Goal: Task Accomplishment & Management: Manage account settings

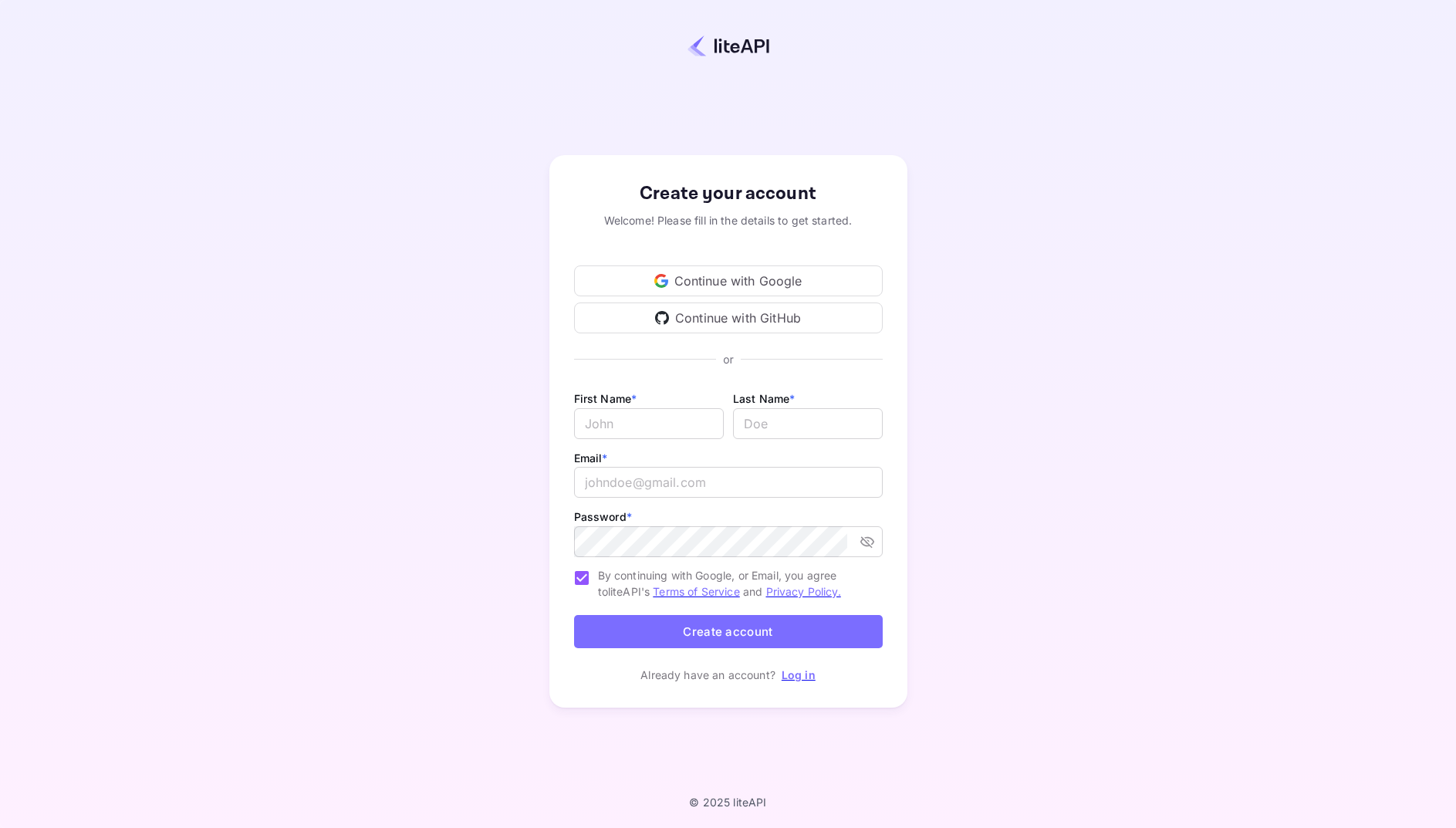
click at [768, 279] on div "Continue with Google" at bounding box center [728, 281] width 308 height 31
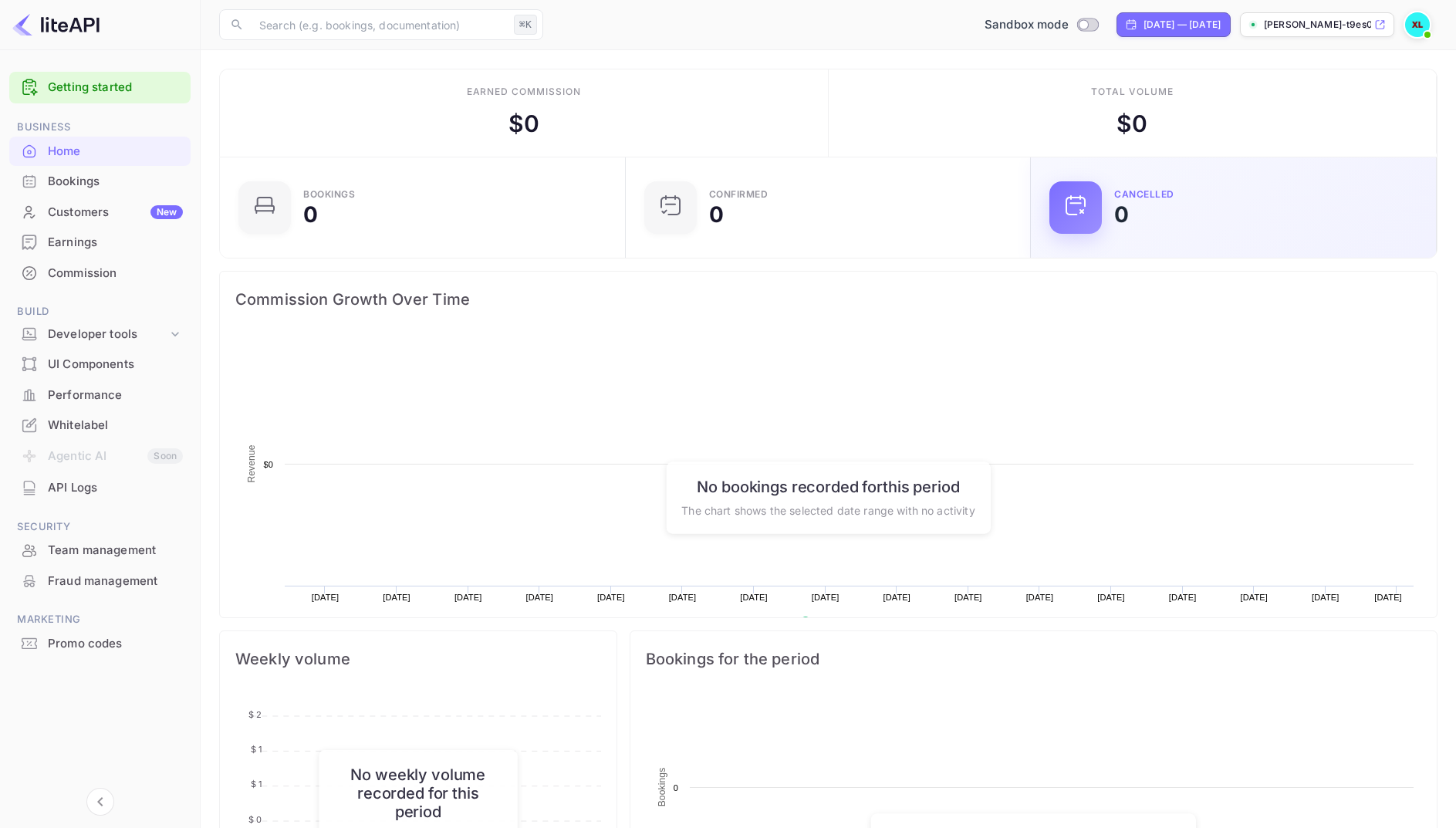
scroll to position [251, 396]
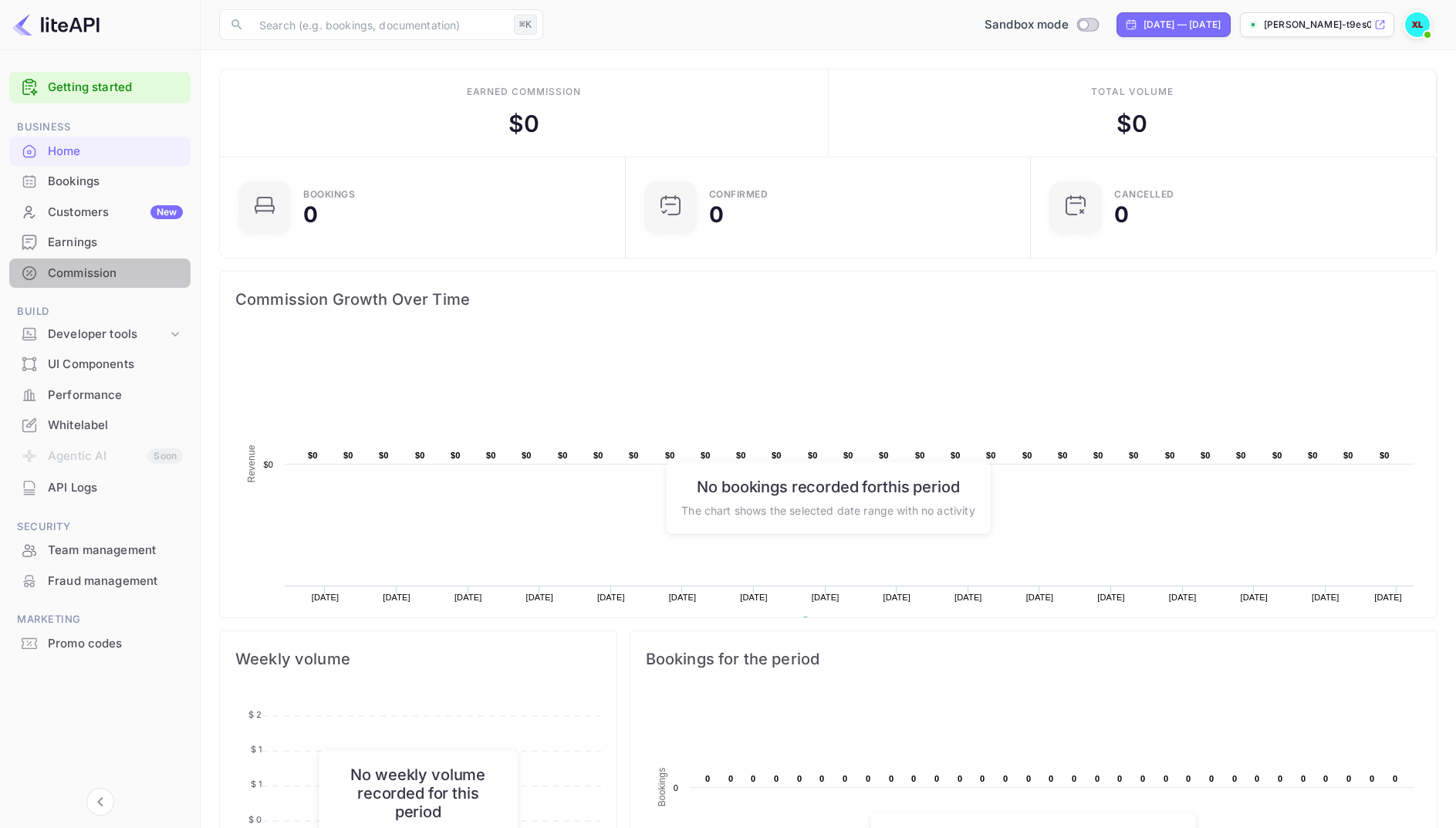
click at [108, 274] on div "Commission" at bounding box center [115, 273] width 135 height 18
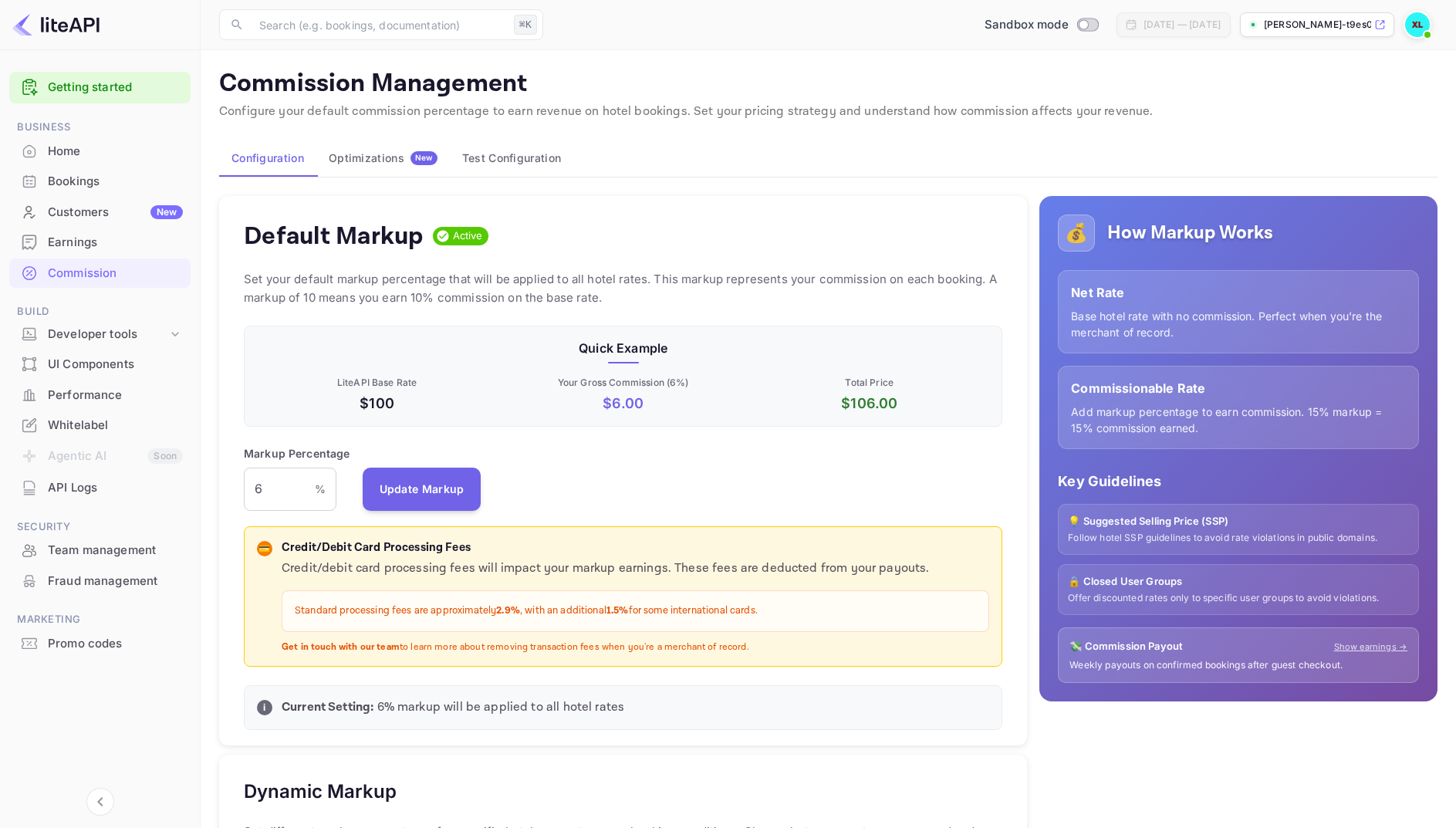
scroll to position [1, 1]
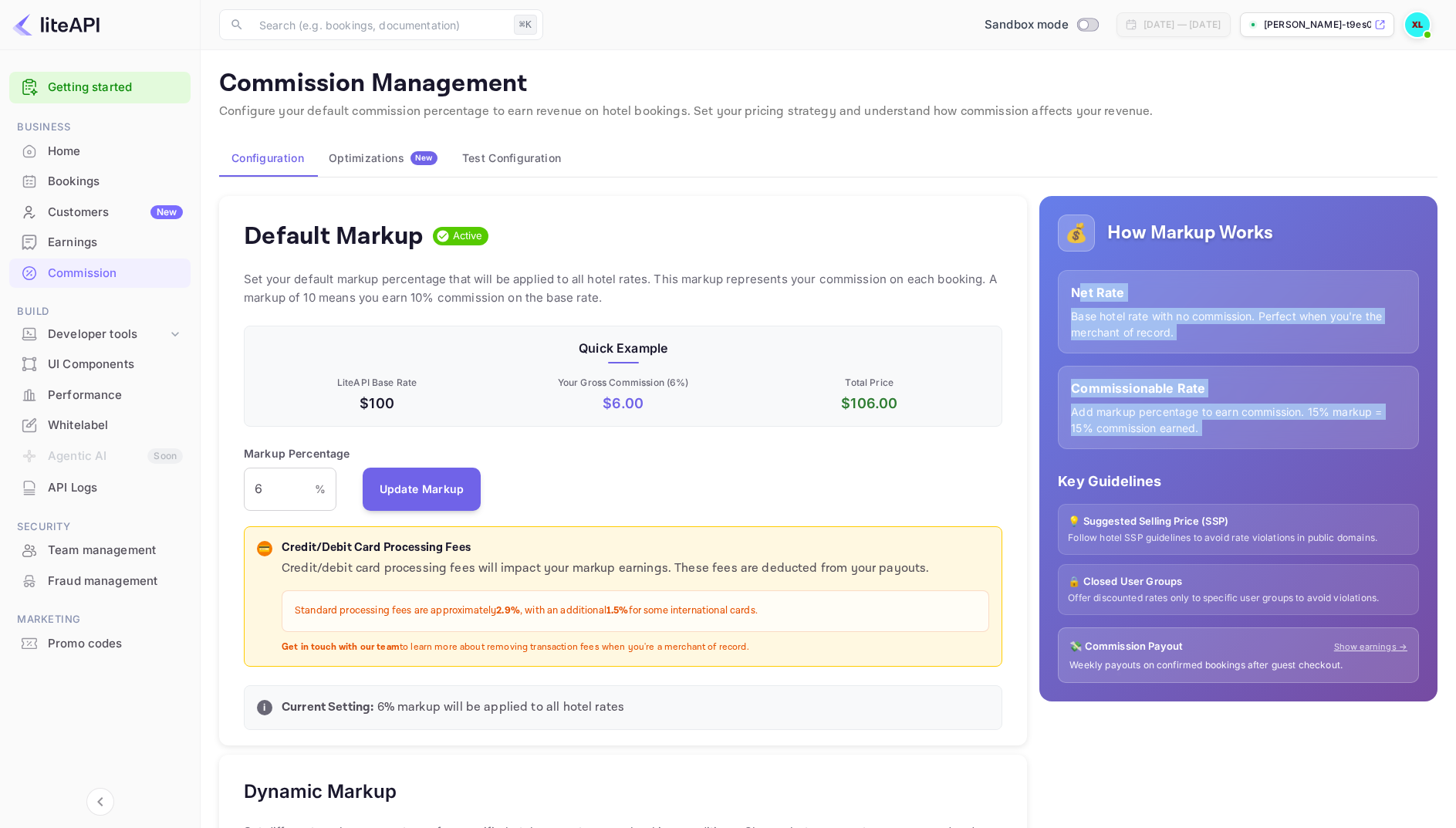
drag, startPoint x: 1079, startPoint y: 294, endPoint x: 1228, endPoint y: 450, distance: 215.7
click at [1228, 450] on div "💰 How Markup Works Net Rate Base hotel rate with no commission. Perfect when yo…" at bounding box center [1238, 450] width 398 height 507
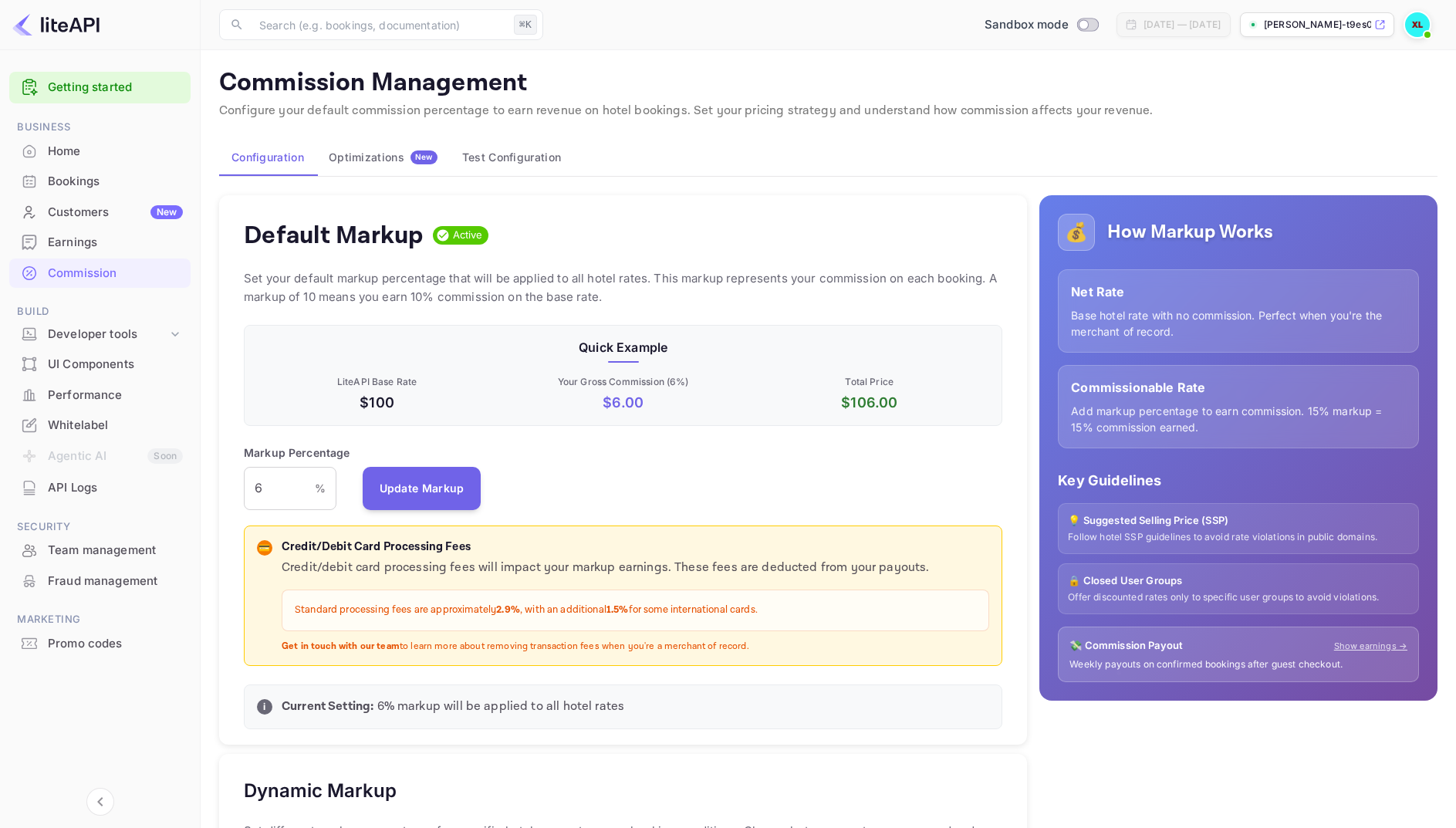
click at [752, 502] on div "Markup Percentage 6 % ​ Update Markup" at bounding box center [623, 477] width 759 height 65
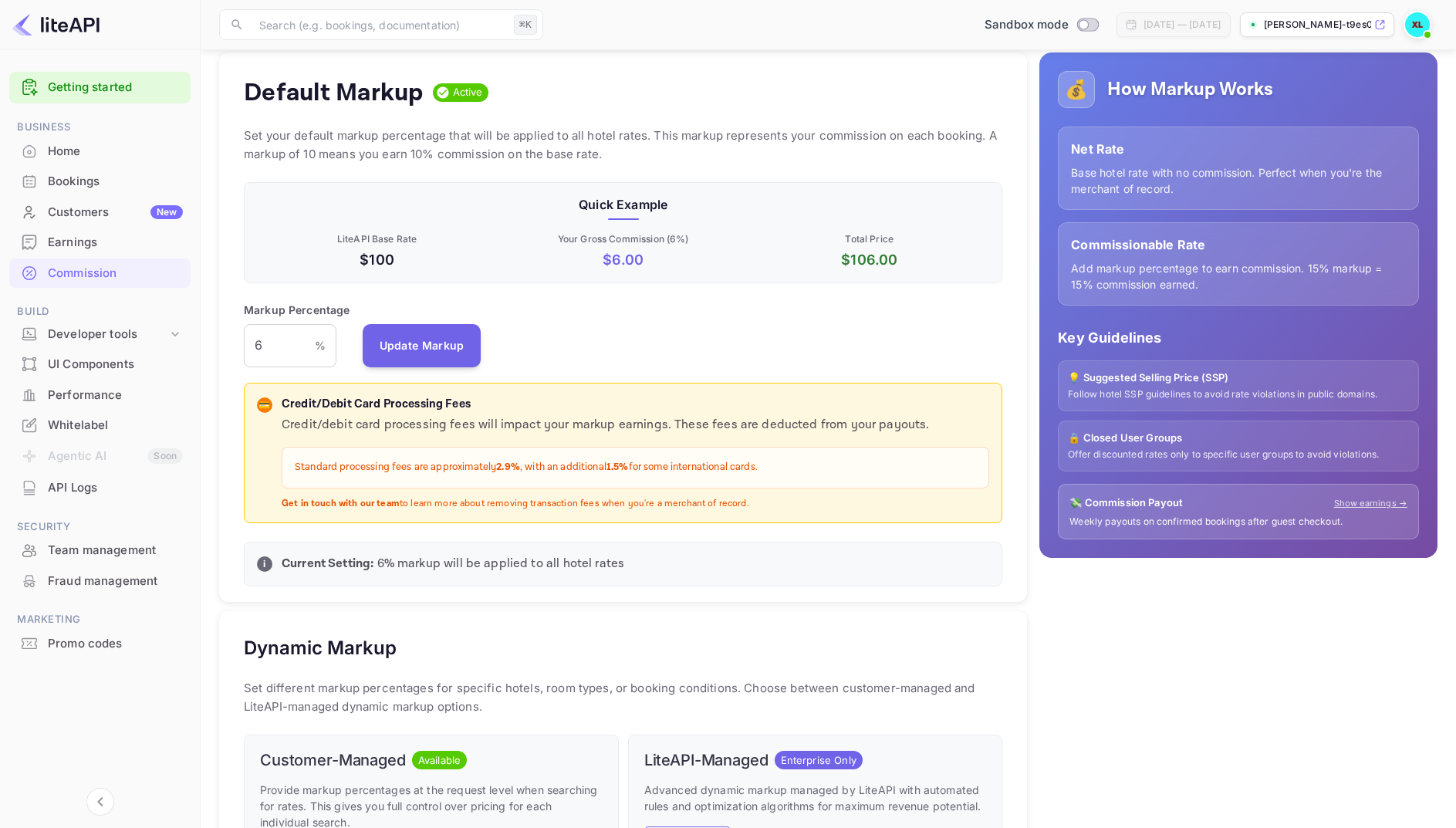
scroll to position [204, 0]
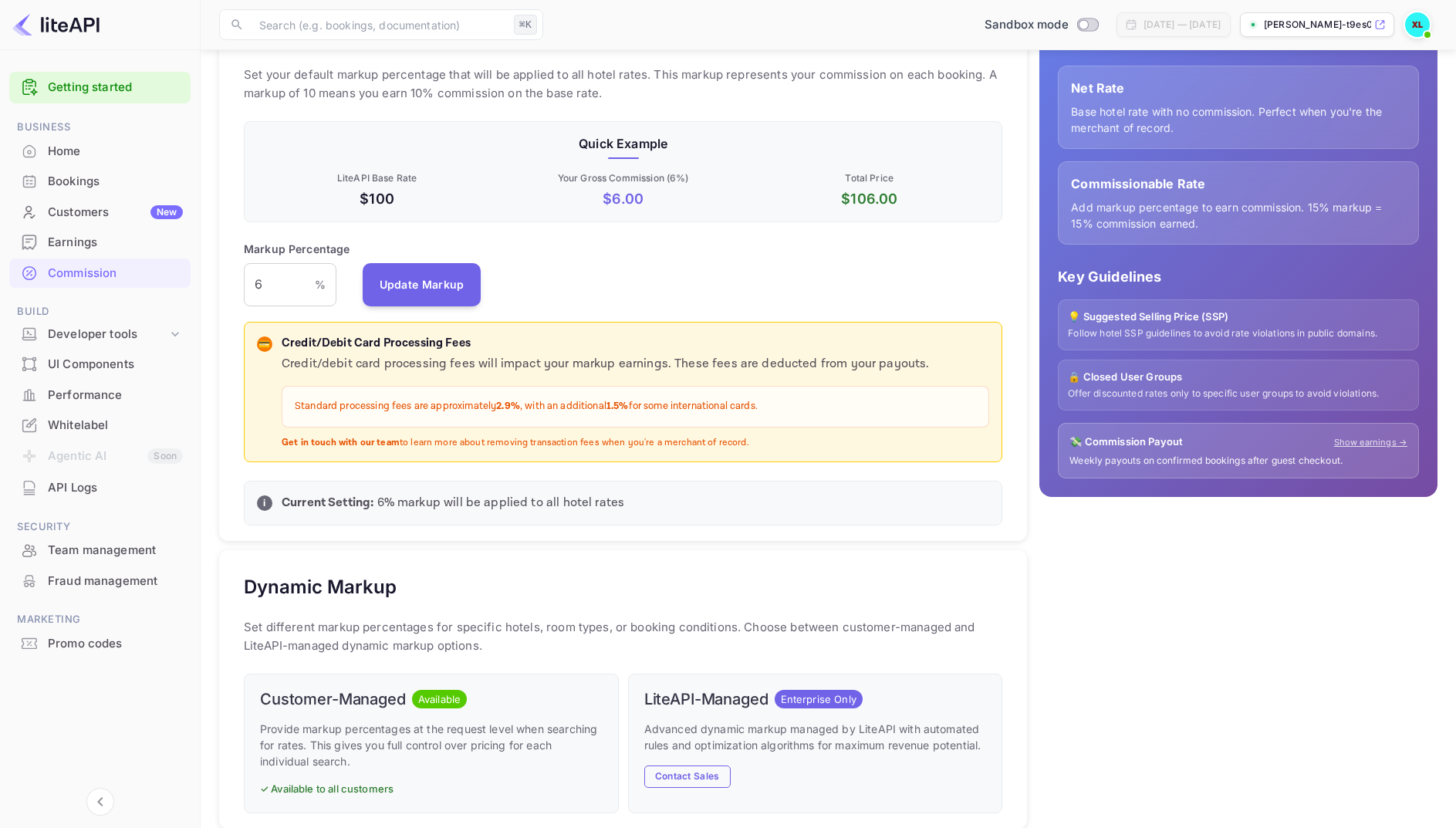
drag, startPoint x: 503, startPoint y: 413, endPoint x: 671, endPoint y: 418, distance: 168.1
click at [671, 418] on div "Standard processing fees are approximately 2.9% , with an additional 1.5% for s…" at bounding box center [636, 407] width 708 height 42
click at [511, 415] on div "Standard processing fees are approximately 2.9% , with an additional 1.5% for s…" at bounding box center [636, 407] width 708 height 42
click at [267, 288] on input "6" at bounding box center [279, 285] width 71 height 43
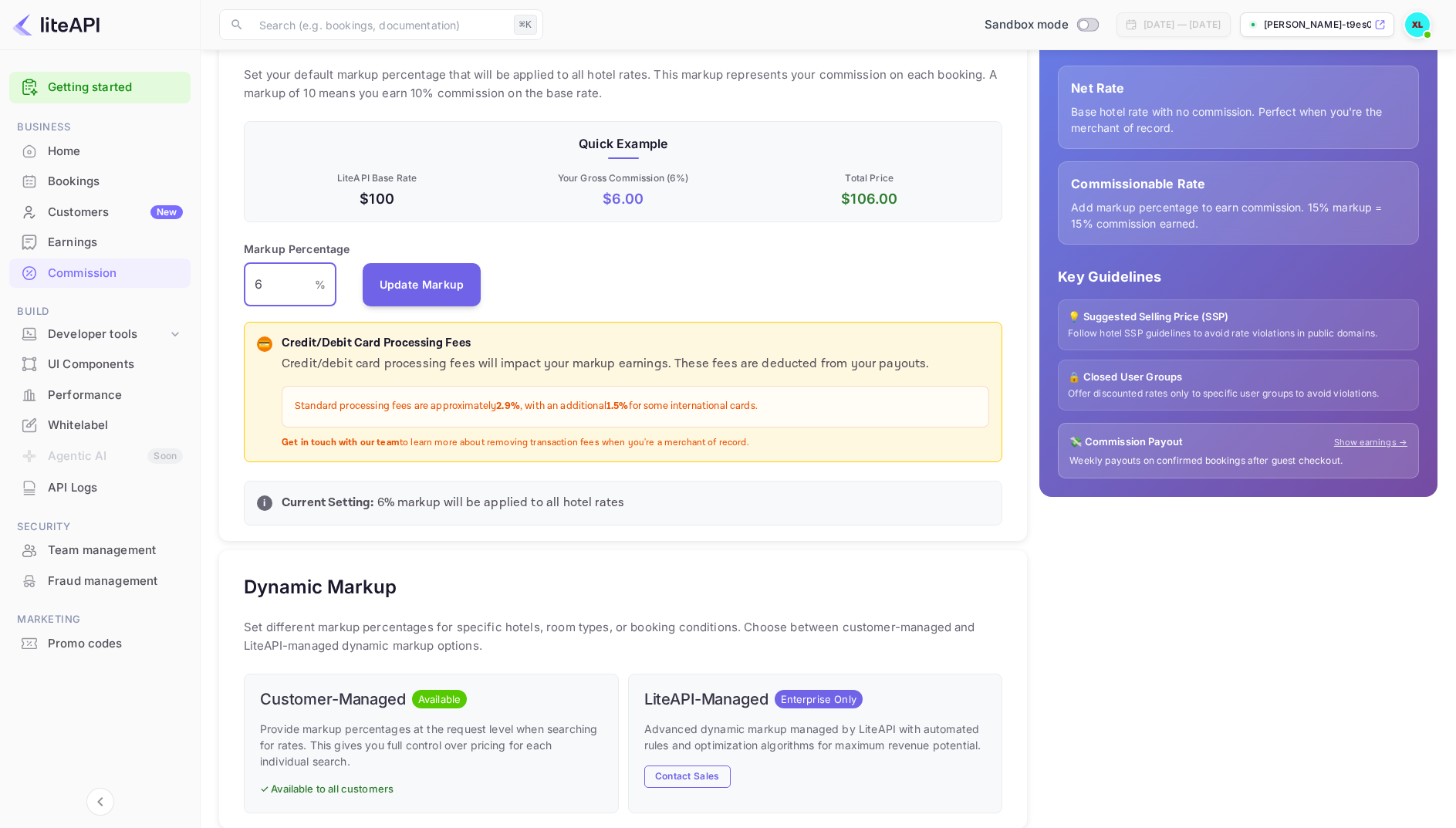
click at [668, 274] on div "Markup Percentage 6 % ​ Update Markup" at bounding box center [623, 273] width 759 height 65
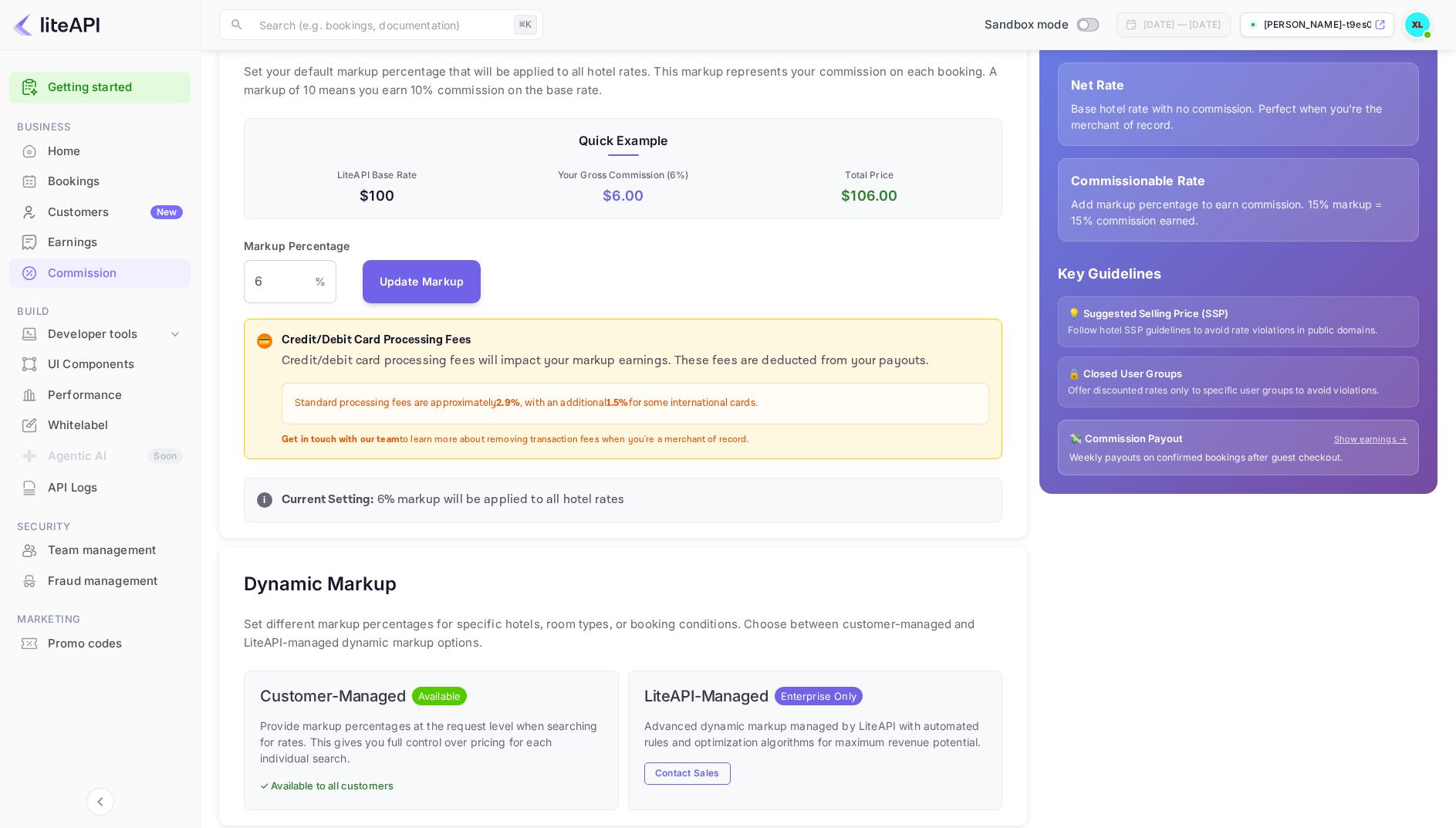
scroll to position [0, 0]
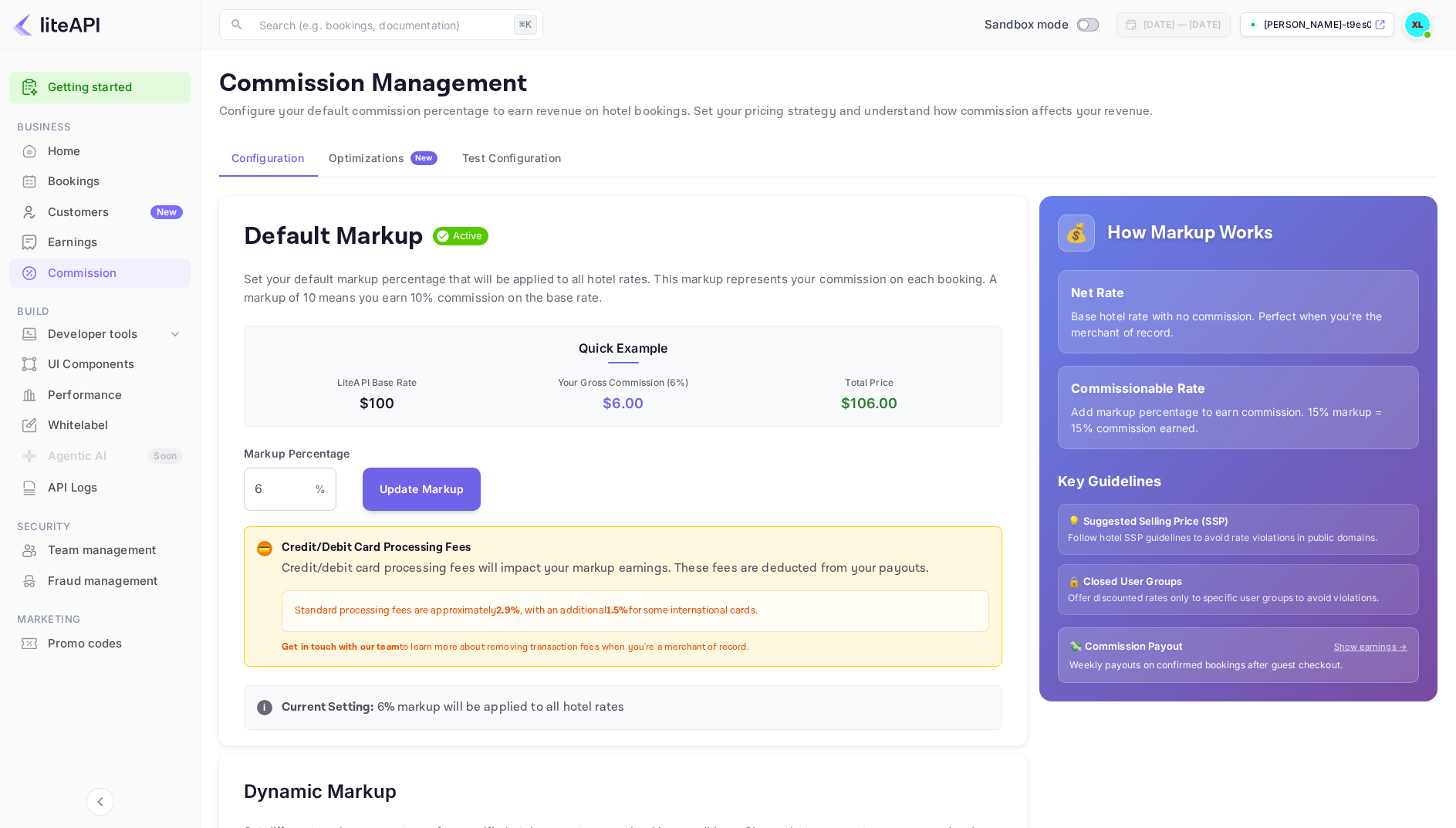
click at [394, 155] on div "Optimizations New" at bounding box center [383, 159] width 109 height 14
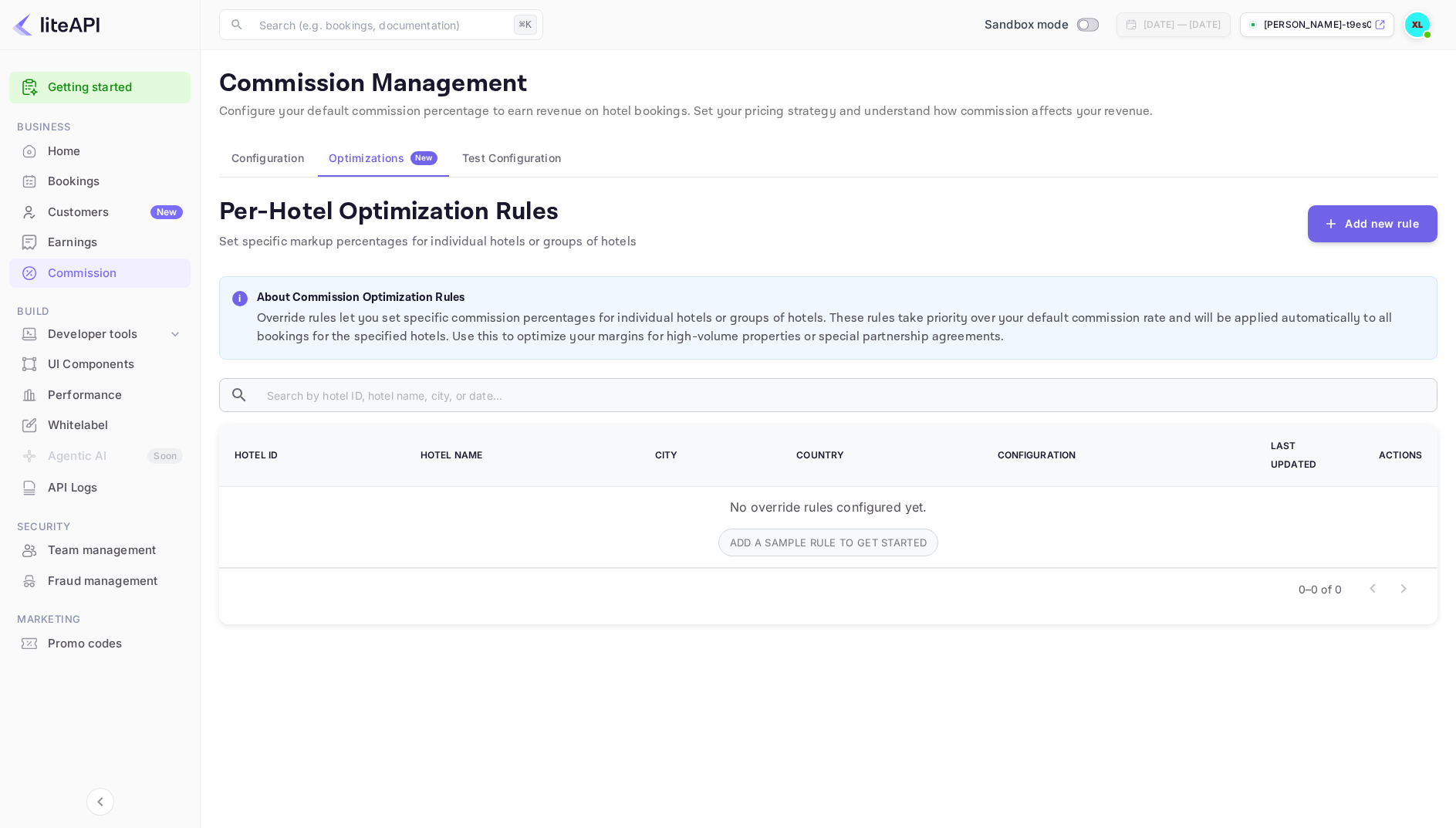
click at [469, 157] on button "Test Configuration" at bounding box center [512, 159] width 124 height 37
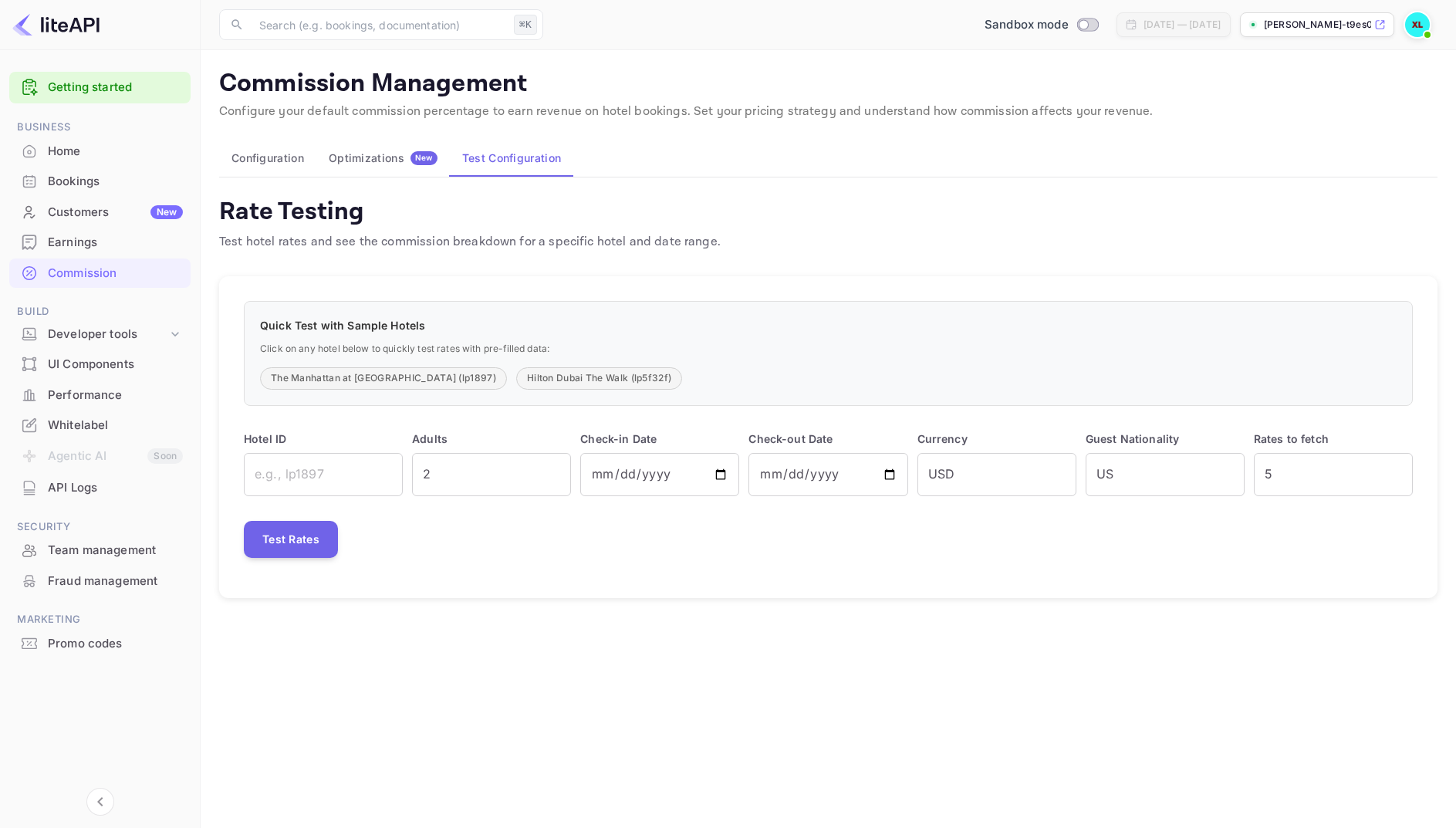
click at [95, 424] on div "Whitelabel" at bounding box center [115, 425] width 135 height 18
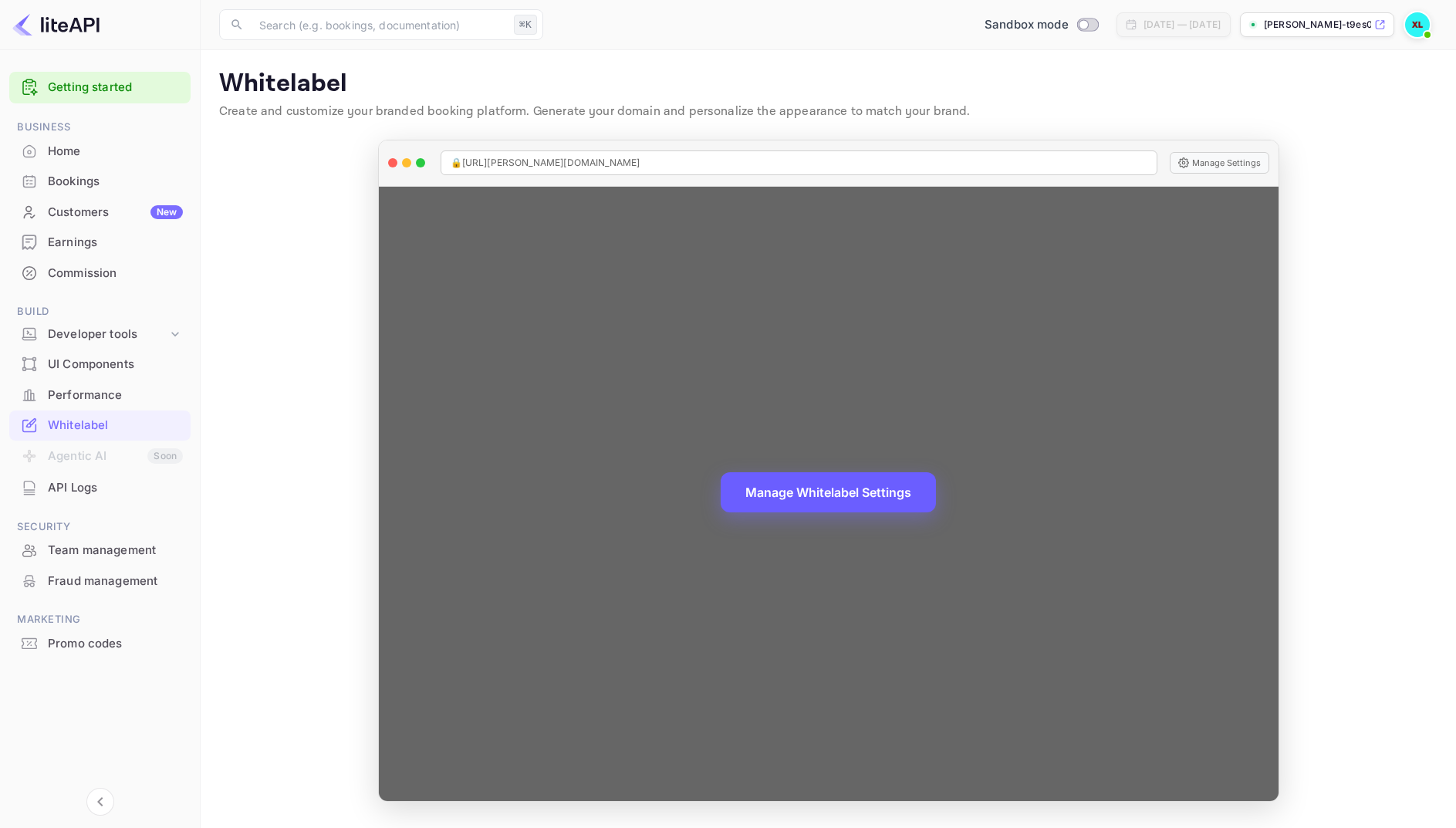
click at [844, 502] on button "Manage Whitelabel Settings" at bounding box center [828, 492] width 215 height 40
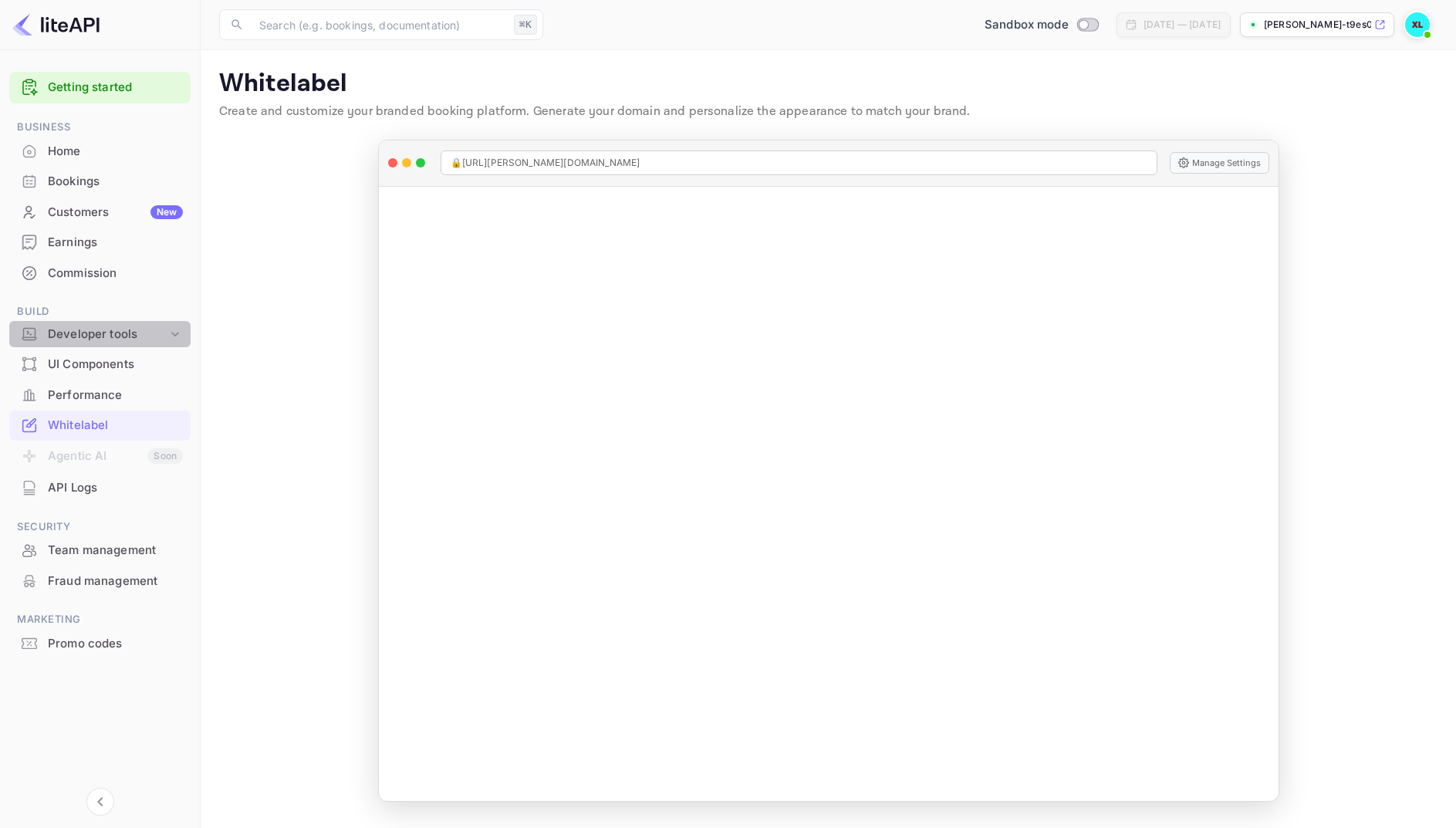
click at [107, 332] on div "Developer tools" at bounding box center [107, 335] width 120 height 18
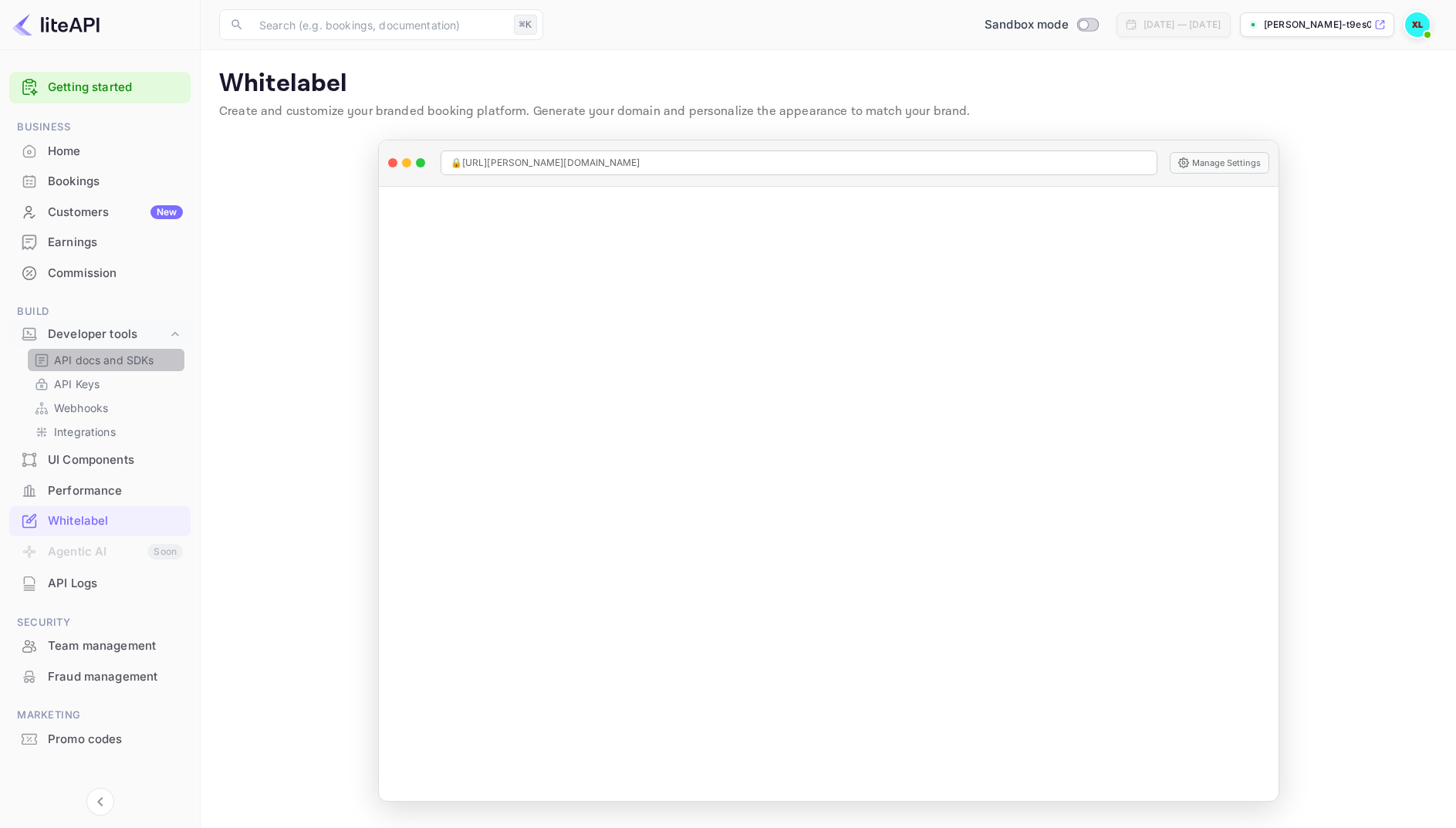
click at [86, 361] on p "API docs and SDKs" at bounding box center [104, 360] width 100 height 17
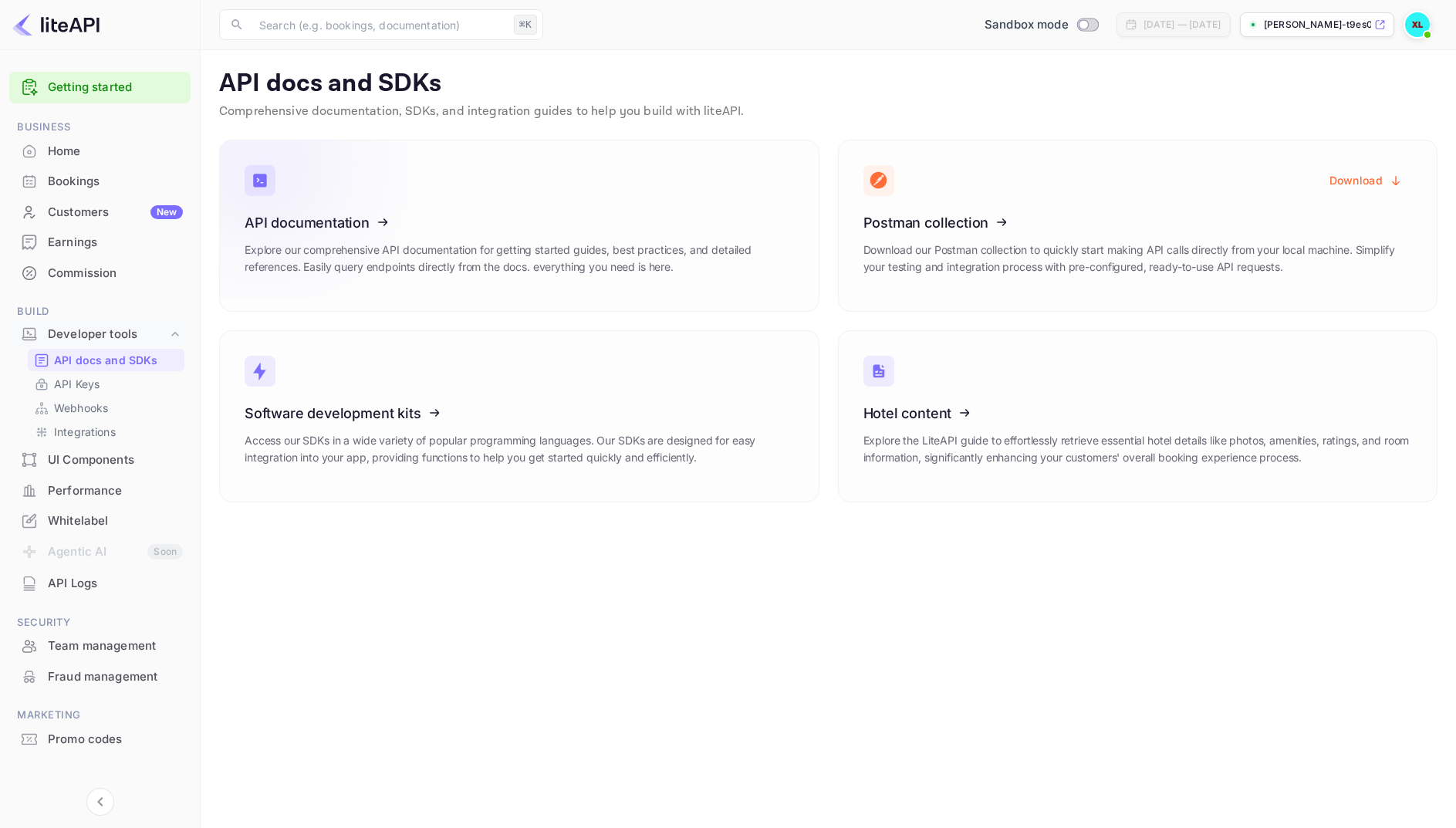
click at [712, 294] on link "API documentation Explore our comprehensive API documentation for getting start…" at bounding box center [518, 226] width 600 height 172
